Goal: Information Seeking & Learning: Learn about a topic

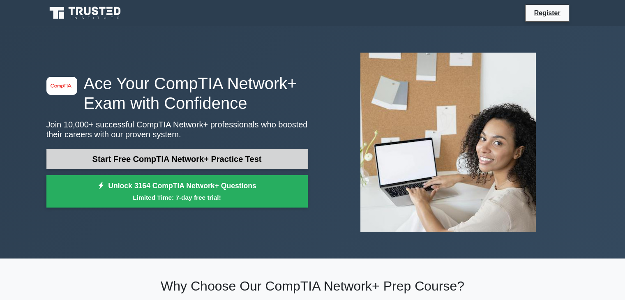
drag, startPoint x: 0, startPoint y: 0, endPoint x: 263, endPoint y: 157, distance: 306.7
click at [263, 157] on link "Start Free CompTIA Network+ Practice Test" at bounding box center [177, 159] width 262 height 20
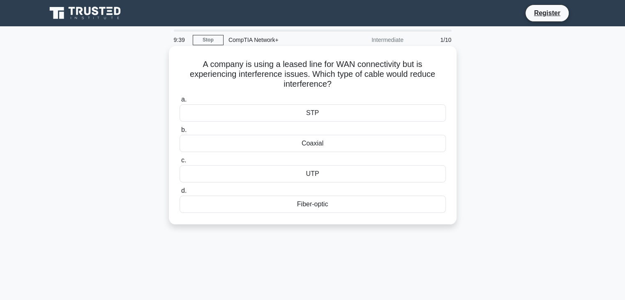
click at [373, 140] on div "Coaxial" at bounding box center [313, 143] width 266 height 17
click at [180, 133] on input "b. Coaxial" at bounding box center [180, 129] width 0 height 5
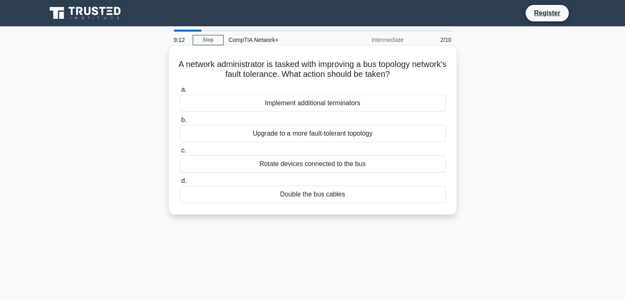
click at [360, 191] on div "Double the bus cables" at bounding box center [313, 194] width 266 height 17
click at [180, 184] on input "d. Double the bus cables" at bounding box center [180, 180] width 0 height 5
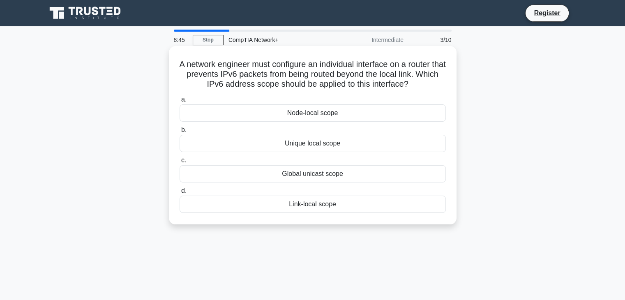
click at [382, 210] on div "Link-local scope" at bounding box center [313, 204] width 266 height 17
click at [180, 194] on input "d. Link-local scope" at bounding box center [180, 190] width 0 height 5
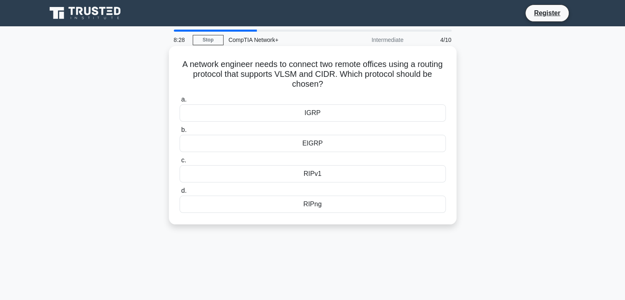
click at [355, 175] on div "RIPv1" at bounding box center [313, 173] width 266 height 17
click at [180, 163] on input "c. RIPv1" at bounding box center [180, 160] width 0 height 5
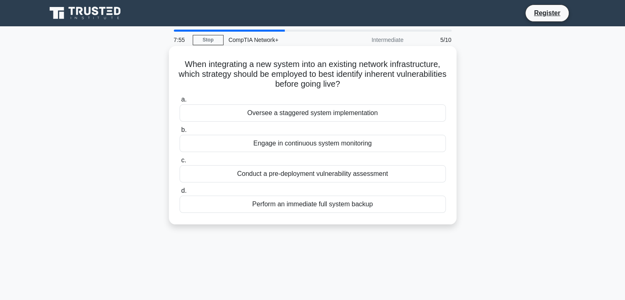
click at [373, 150] on div "Engage in continuous system monitoring" at bounding box center [313, 143] width 266 height 17
click at [180, 133] on input "b. Engage in continuous system monitoring" at bounding box center [180, 129] width 0 height 5
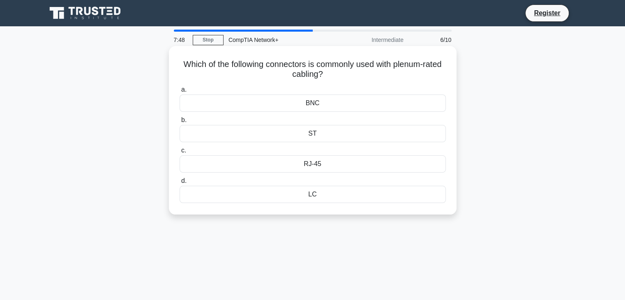
click at [387, 110] on div "BNC" at bounding box center [313, 103] width 266 height 17
click at [180, 93] on input "a. BNC" at bounding box center [180, 89] width 0 height 5
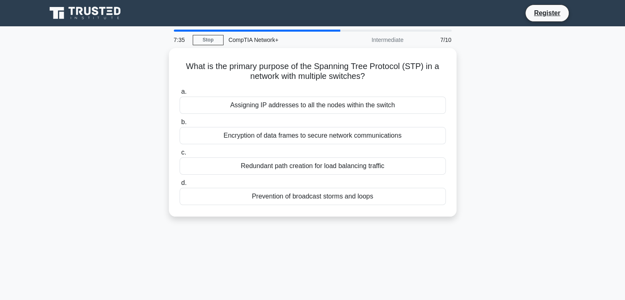
click at [387, 110] on div "Assigning IP addresses to all the nodes within the switch" at bounding box center [313, 105] width 266 height 17
click at [180, 95] on input "a. Assigning IP addresses to all the nodes within the switch" at bounding box center [180, 91] width 0 height 5
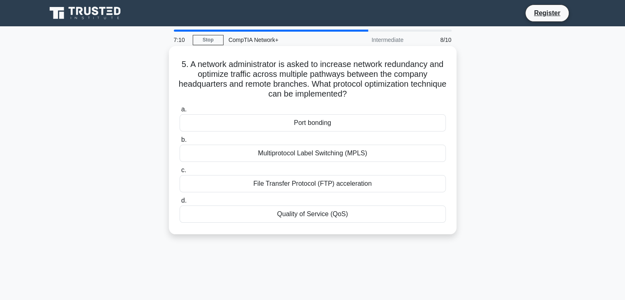
click at [393, 150] on div "Multiprotocol Label Switching (MPLS)" at bounding box center [313, 153] width 266 height 17
click at [180, 143] on input "b. Multiprotocol Label Switching (MPLS)" at bounding box center [180, 139] width 0 height 5
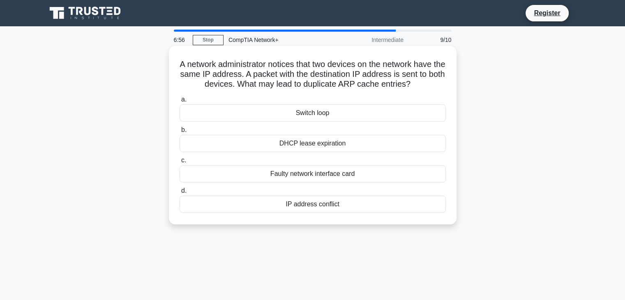
click at [378, 203] on div "IP address conflict" at bounding box center [313, 204] width 266 height 17
click at [180, 194] on input "d. IP address conflict" at bounding box center [180, 190] width 0 height 5
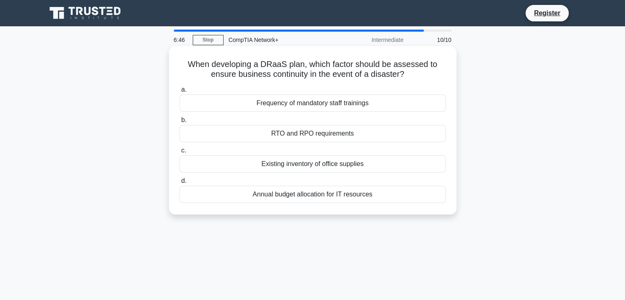
click at [383, 198] on div "Annual budget allocation for IT resources" at bounding box center [313, 194] width 266 height 17
click at [180, 184] on input "d. Annual budget allocation for IT resources" at bounding box center [180, 180] width 0 height 5
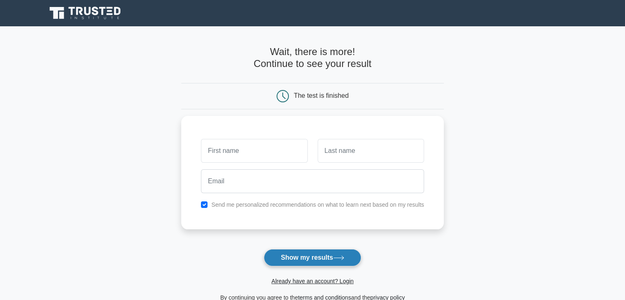
click at [338, 252] on button "Show my results" at bounding box center [312, 257] width 97 height 17
